Goal: Information Seeking & Learning: Learn about a topic

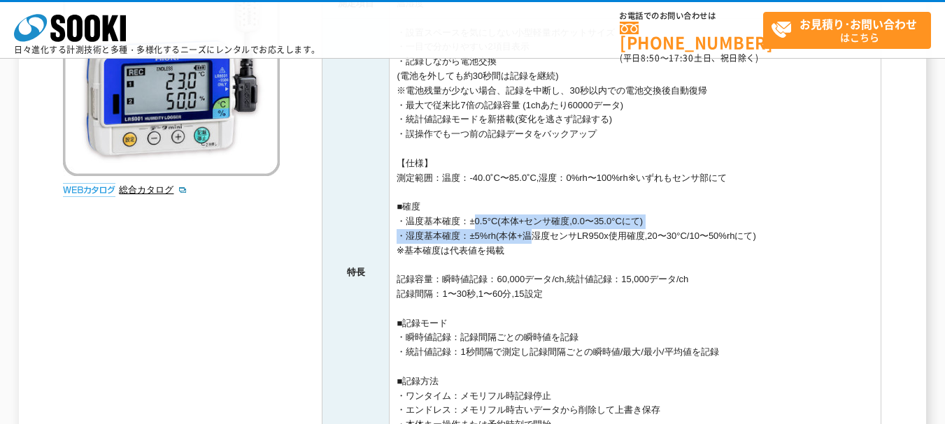
drag, startPoint x: 533, startPoint y: 241, endPoint x: 468, endPoint y: 224, distance: 67.8
click at [468, 224] on td "・設置スペースを気にしない小型軽量ポケットサイズ ・一目で分かりやすい2項目表示 ・記録しながら電池交換 (電池を外しても約30秒間は記録を継続) ※電池残量…" at bounding box center [635, 272] width 492 height 509
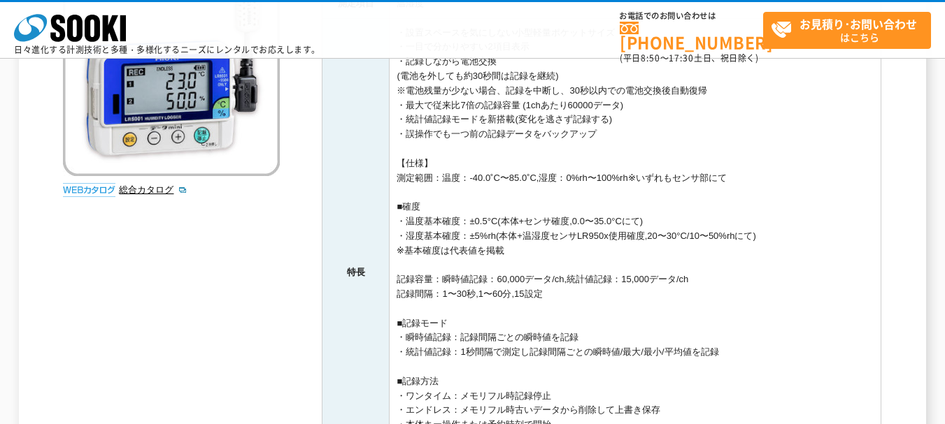
click at [484, 245] on td "・設置スペースを気にしない小型軽量ポケットサイズ ・一目で分かりやすい2項目表示 ・記録しながら電池交換 (電池を外しても約30秒間は記録を継続) ※電池残量…" at bounding box center [635, 272] width 492 height 509
click at [492, 244] on td "・設置スペースを気にしない小型軽量ポケットサイズ ・一目で分かりやすい2項目表示 ・記録しながら電池交換 (電池を外しても約30秒間は記録を継続) ※電池残量…" at bounding box center [635, 272] width 492 height 509
click at [526, 238] on td "・設置スペースを気にしない小型軽量ポケットサイズ ・一目で分かりやすい2項目表示 ・記録しながら電池交換 (電池を外しても約30秒間は記録を継続) ※電池残量…" at bounding box center [635, 272] width 492 height 509
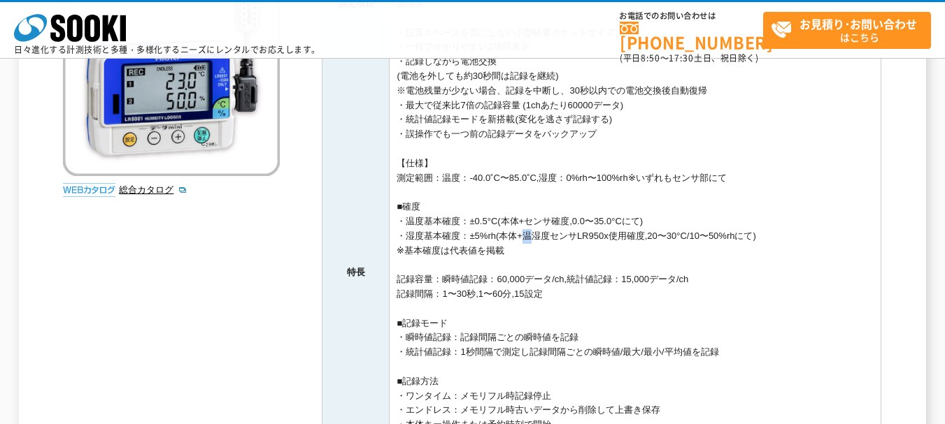
click at [526, 238] on td "・設置スペースを気にしない小型軽量ポケットサイズ ・一目で分かりやすい2項目表示 ・記録しながら電池交換 (電池を外しても約30秒間は記録を継続) ※電池残量…" at bounding box center [635, 272] width 492 height 509
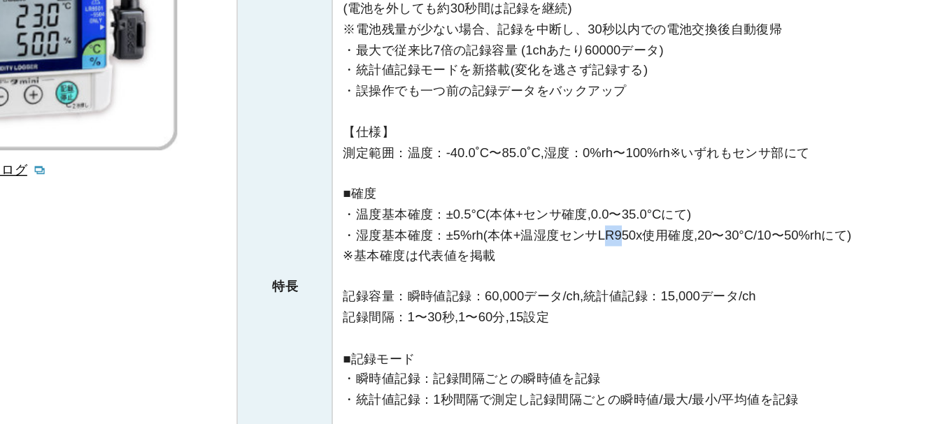
drag, startPoint x: 583, startPoint y: 230, endPoint x: 596, endPoint y: 235, distance: 13.5
click at [596, 235] on td "・設置スペースを気にしない小型軽量ポケットサイズ ・一目で分かりやすい2項目表示 ・記録しながら電池交換 (電池を外しても約30秒間は記録を継続) ※電池残量…" at bounding box center [635, 272] width 492 height 509
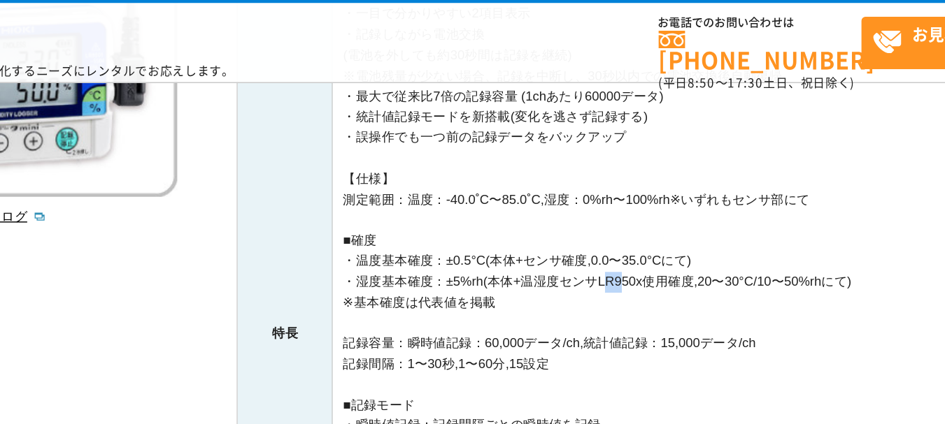
scroll to position [287, 0]
